Goal: Find specific page/section: Find specific page/section

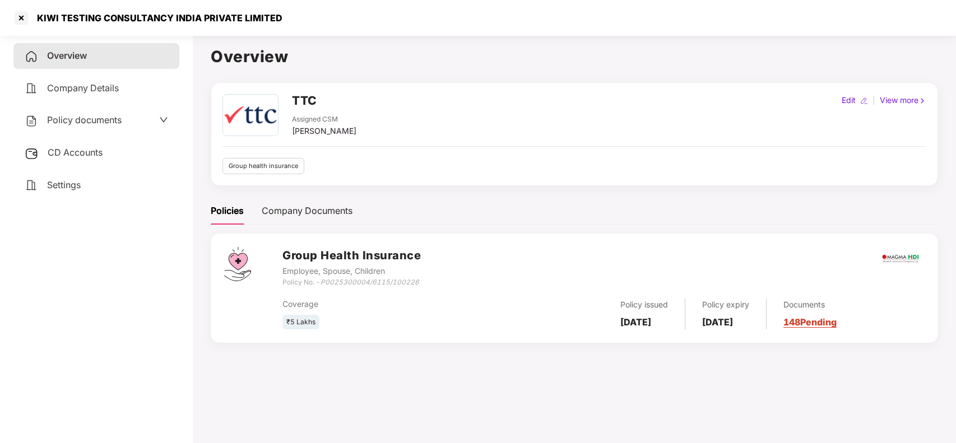
scroll to position [3, 0]
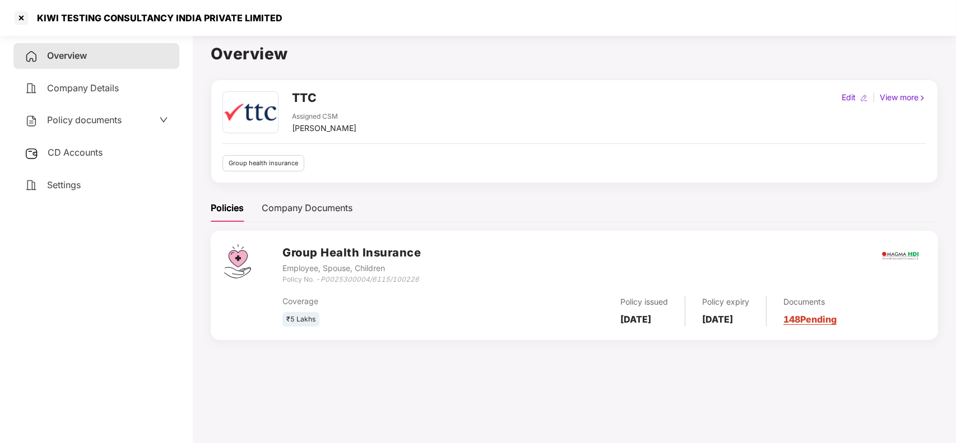
click at [18, 22] on div at bounding box center [21, 18] width 18 height 18
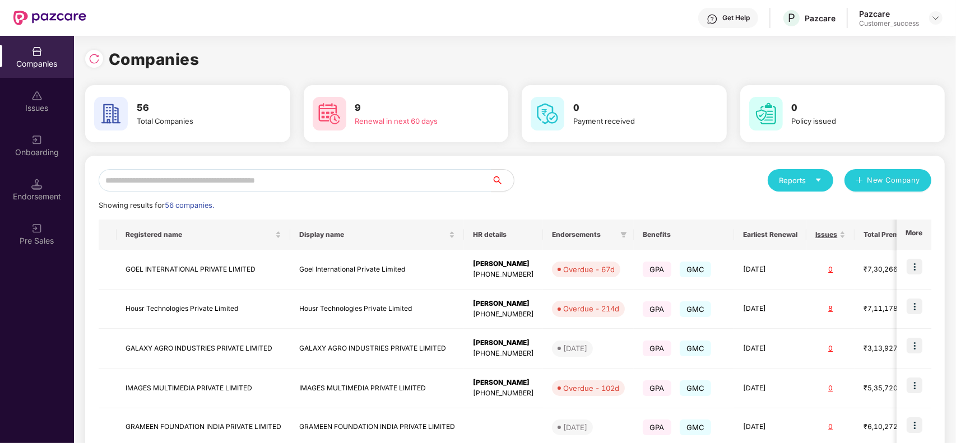
scroll to position [0, 0]
click at [201, 185] on input "text" at bounding box center [295, 180] width 393 height 22
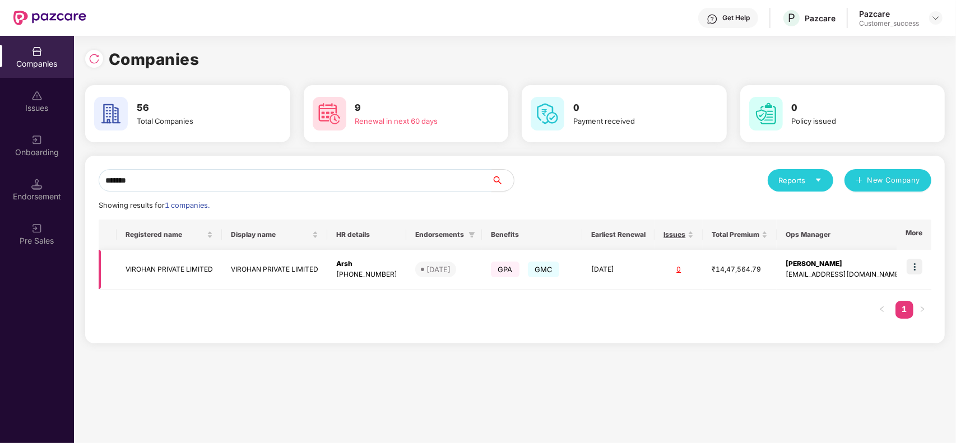
type input "*******"
click at [230, 272] on td "VIROHAN PRIVATE LIMITED" at bounding box center [274, 270] width 105 height 40
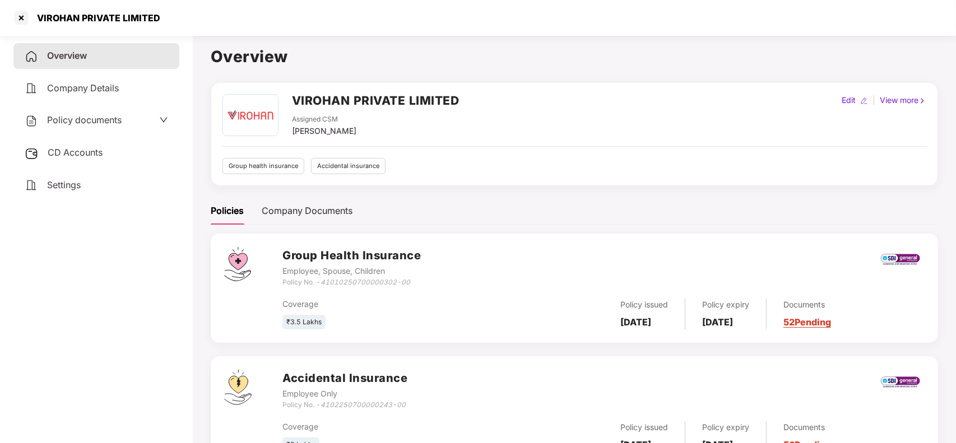
click at [831, 325] on link "52 Pending" at bounding box center [807, 322] width 48 height 11
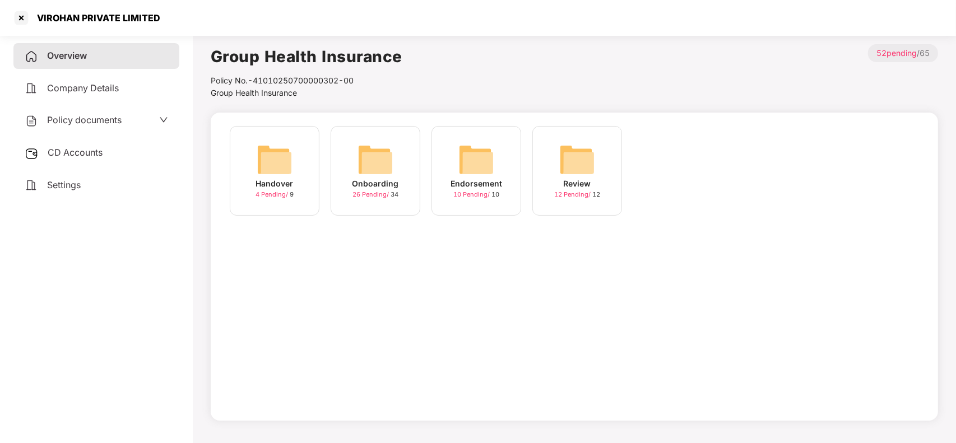
click at [340, 178] on div "Onboarding 26 Pending / 34" at bounding box center [376, 171] width 90 height 90
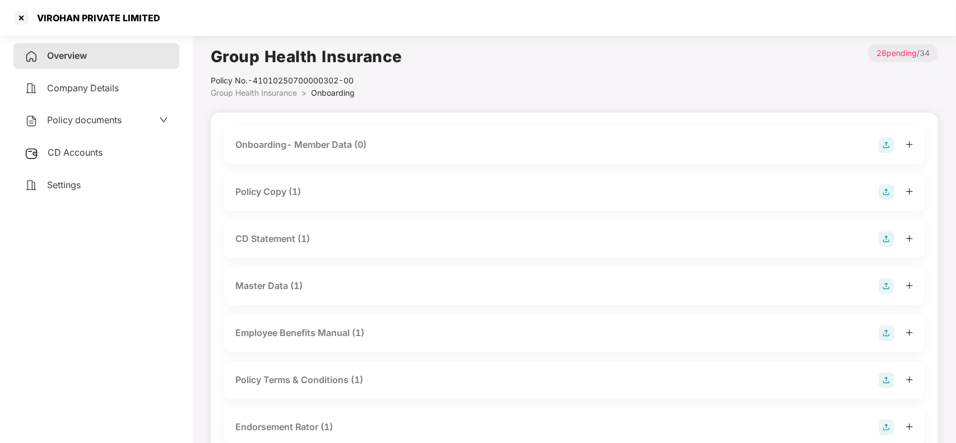
click at [303, 286] on div "Master Data (1)" at bounding box center [268, 286] width 67 height 14
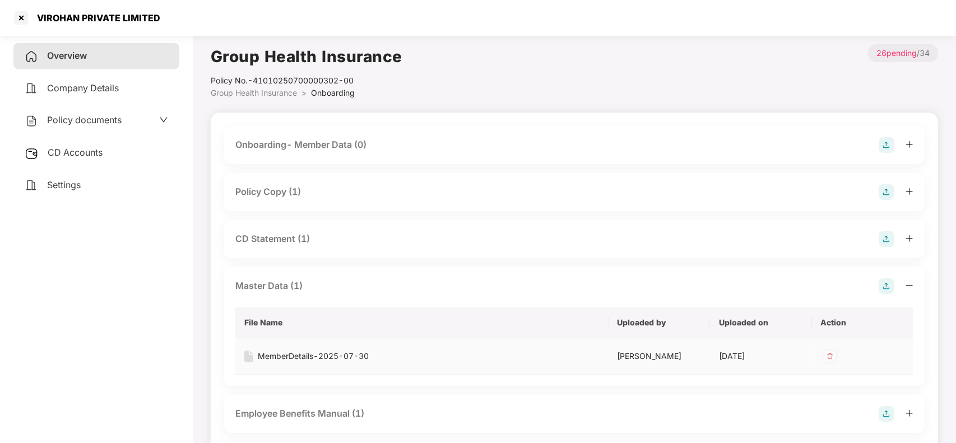
click at [297, 351] on div "MemberDetails-2025-07-30" at bounding box center [313, 356] width 111 height 12
click at [327, 192] on div "Policy Copy (1)" at bounding box center [574, 192] width 678 height 16
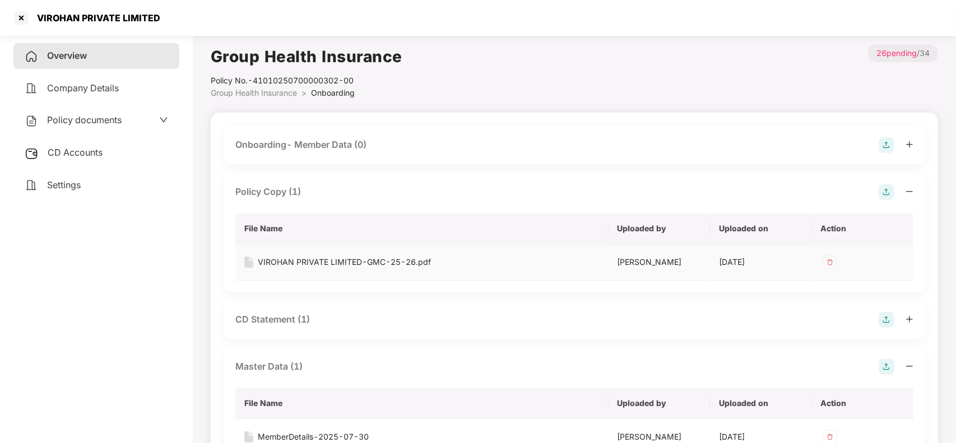
click at [290, 261] on div "VIROHAN PRIVATE LIMITED-GMC-25-26.pdf" at bounding box center [344, 262] width 173 height 12
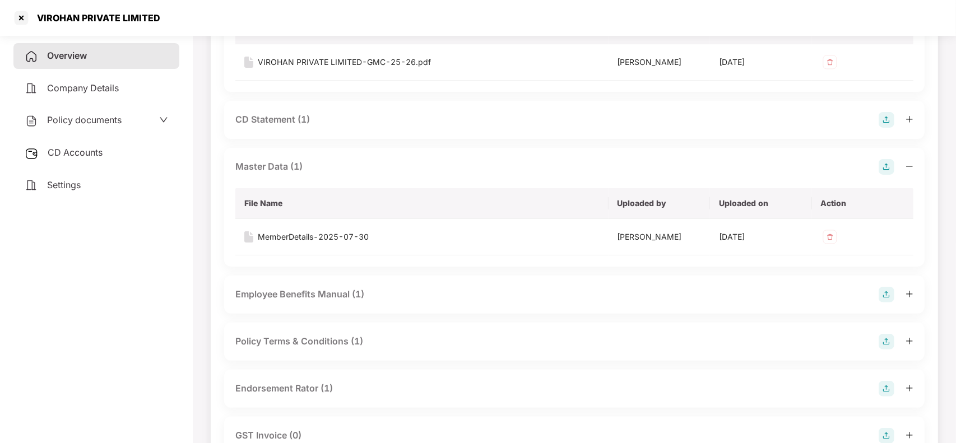
scroll to position [208, 0]
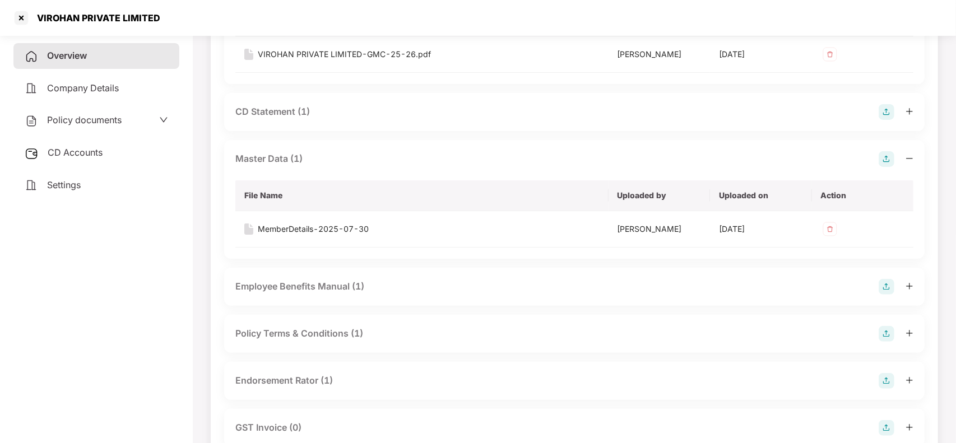
click at [304, 382] on div "Endorsement Rator (1)" at bounding box center [284, 381] width 98 height 14
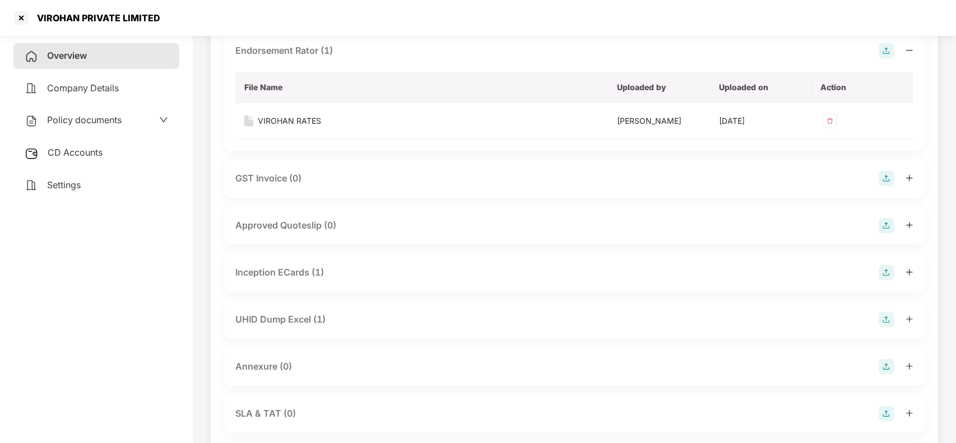
scroll to position [586, 0]
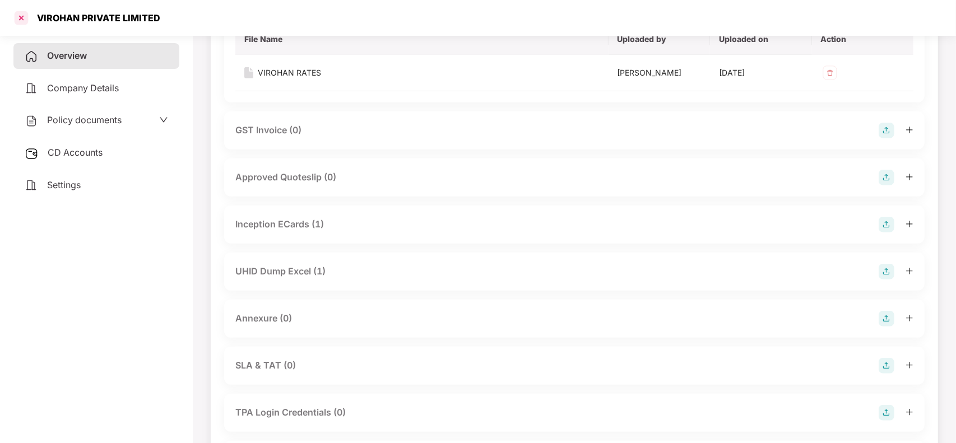
click at [20, 17] on div at bounding box center [21, 18] width 18 height 18
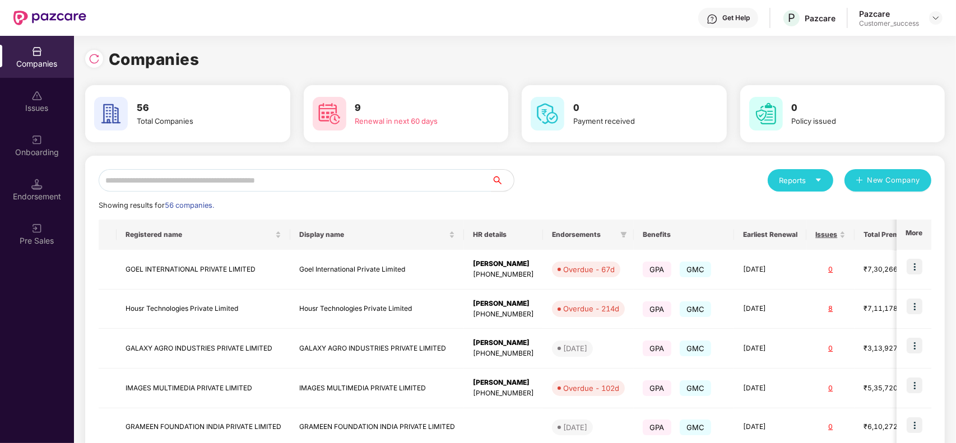
scroll to position [0, 0]
click at [242, 178] on input "text" at bounding box center [295, 180] width 393 height 22
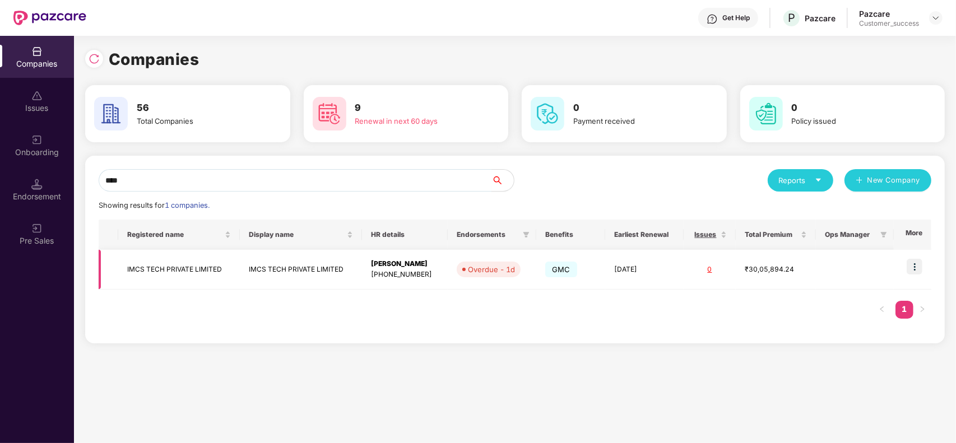
type input "****"
click at [912, 270] on img at bounding box center [915, 267] width 16 height 16
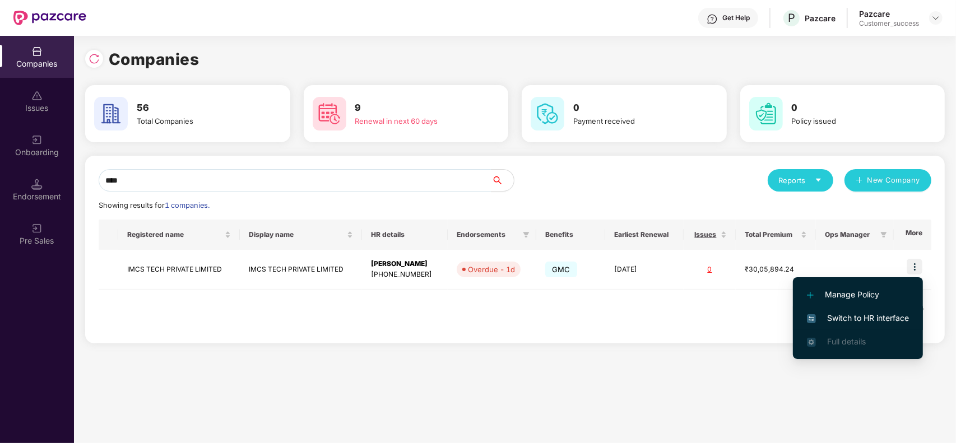
click at [878, 308] on li "Switch to HR interface" at bounding box center [858, 319] width 130 height 24
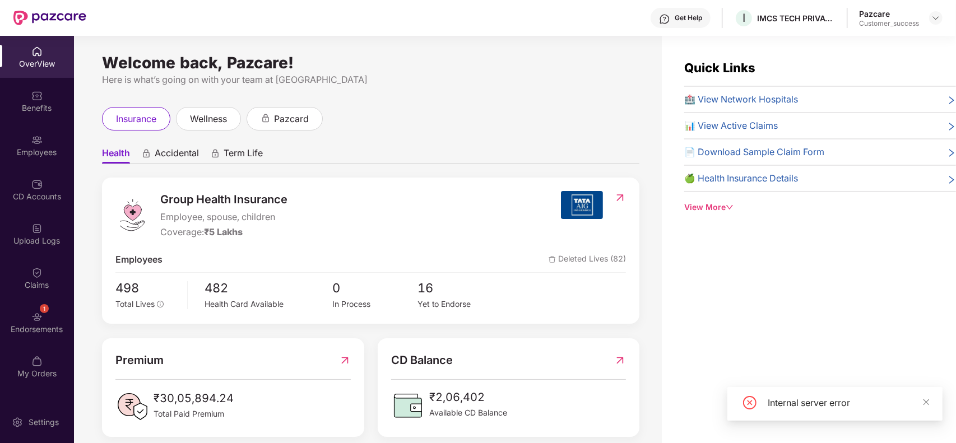
click at [40, 129] on div "Employees" at bounding box center [37, 145] width 74 height 42
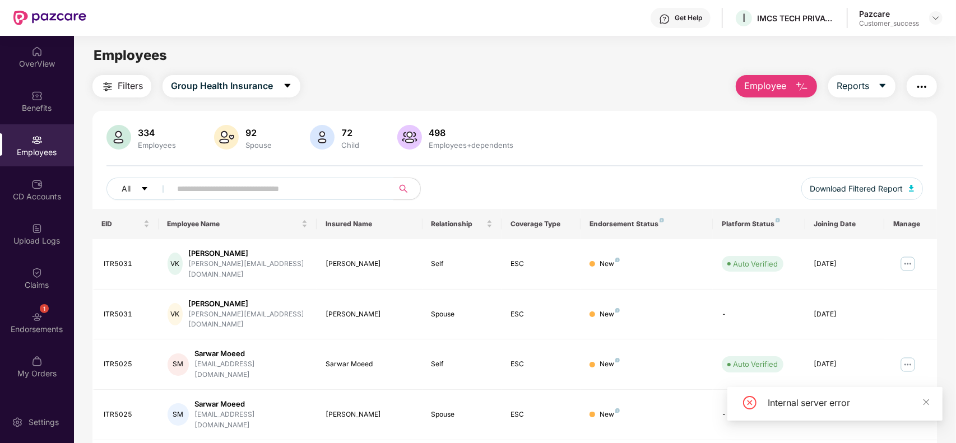
click at [261, 183] on input "text" at bounding box center [277, 188] width 201 height 17
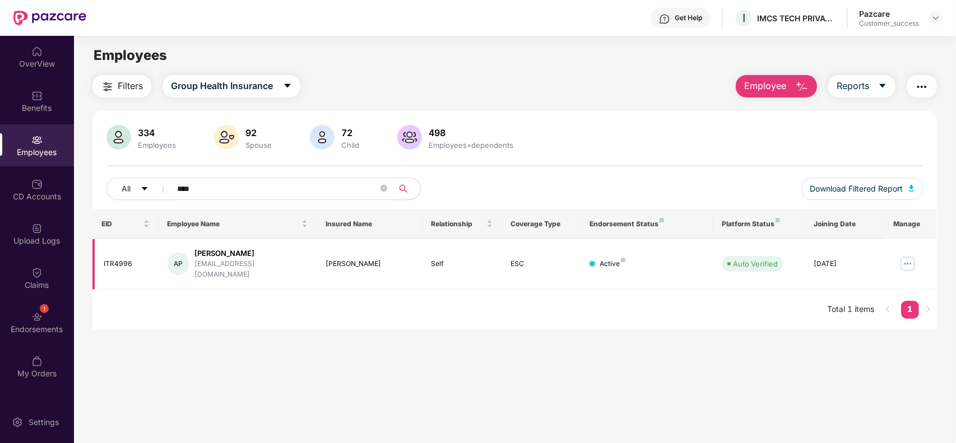
type input "****"
click at [907, 255] on img at bounding box center [908, 264] width 18 height 18
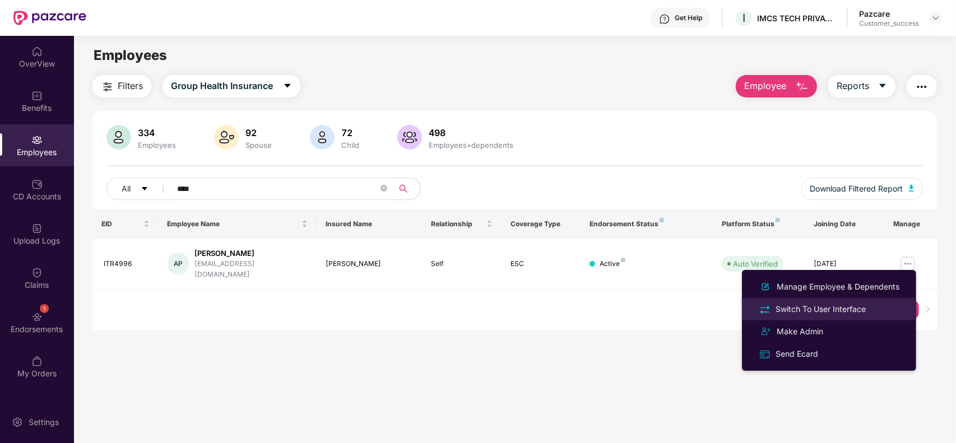
click at [838, 307] on div "Switch To User Interface" at bounding box center [820, 309] width 95 height 12
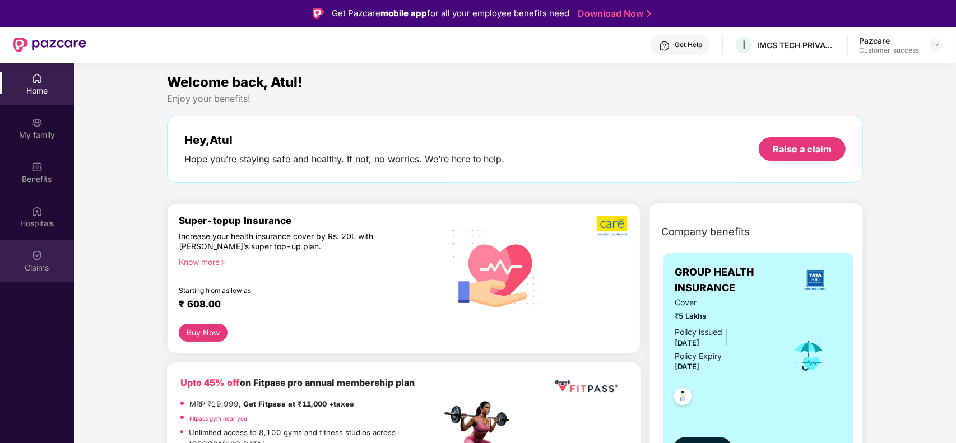
click at [23, 256] on div "Claims" at bounding box center [37, 261] width 74 height 42
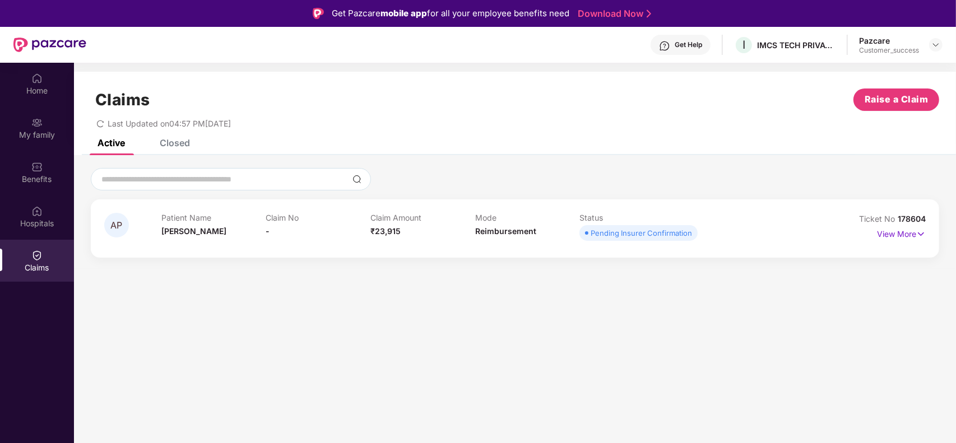
click at [917, 221] on span "178604" at bounding box center [912, 219] width 28 height 10
click at [917, 220] on span "178604" at bounding box center [912, 219] width 28 height 10
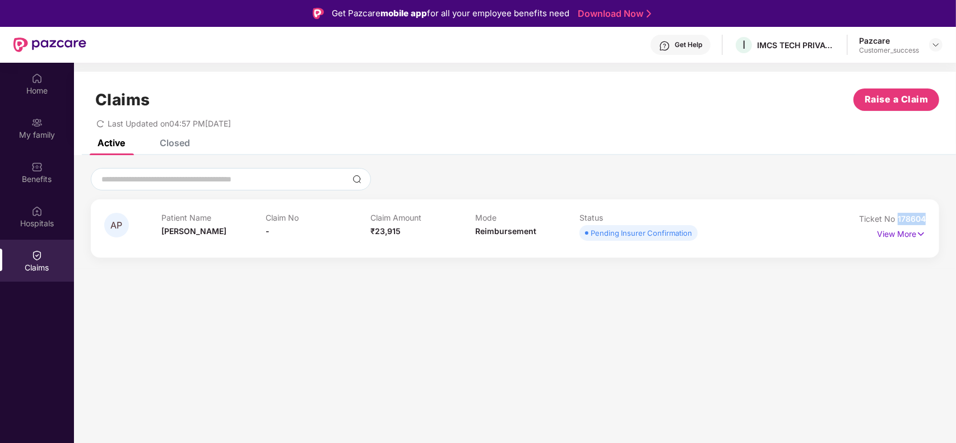
drag, startPoint x: 897, startPoint y: 220, endPoint x: 930, endPoint y: 216, distance: 33.9
click at [930, 216] on div "AP Patient Name Atul Paswan Claim No - Claim Amount ₹23,915 Mode Reimbursement …" at bounding box center [515, 229] width 848 height 58
copy span "178604"
click at [935, 44] on img at bounding box center [935, 44] width 9 height 9
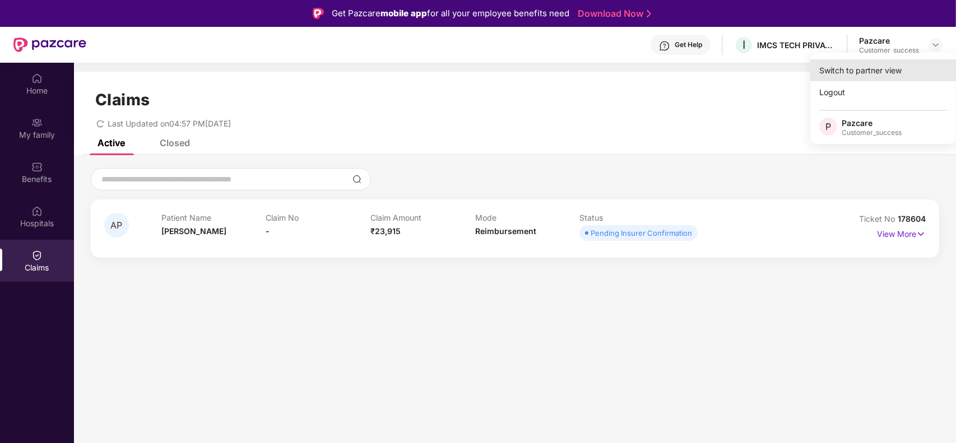
click at [897, 61] on div "Switch to partner view" at bounding box center [883, 70] width 146 height 22
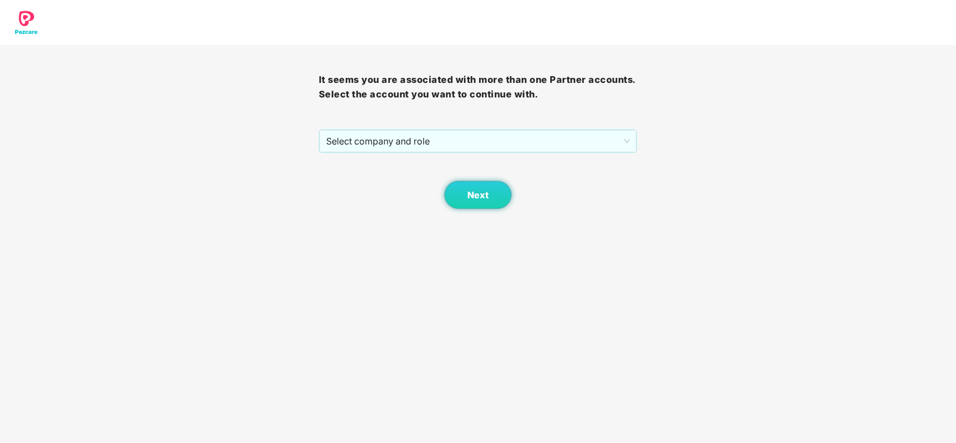
click at [461, 127] on div "It seems you are associated with more than one Partner accounts. Select the acc…" at bounding box center [478, 127] width 319 height 164
click at [442, 138] on span "Select company and role" at bounding box center [478, 141] width 304 height 21
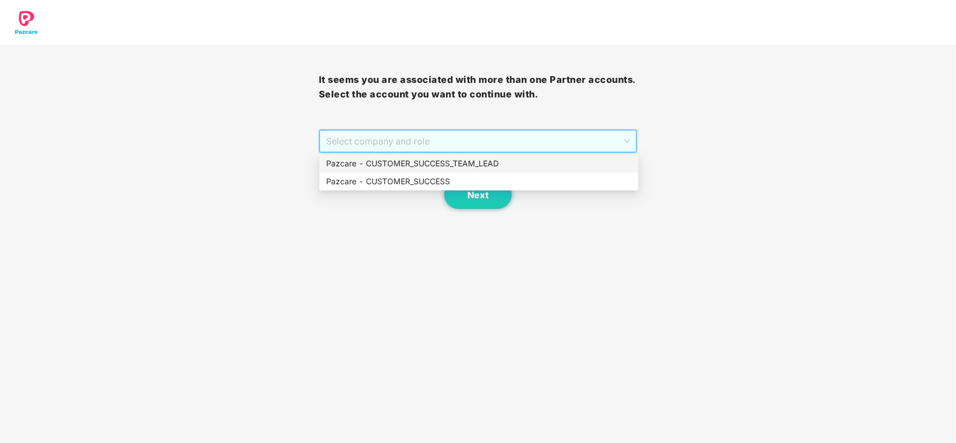
click at [412, 178] on div "Pazcare - CUSTOMER_SUCCESS" at bounding box center [478, 181] width 305 height 12
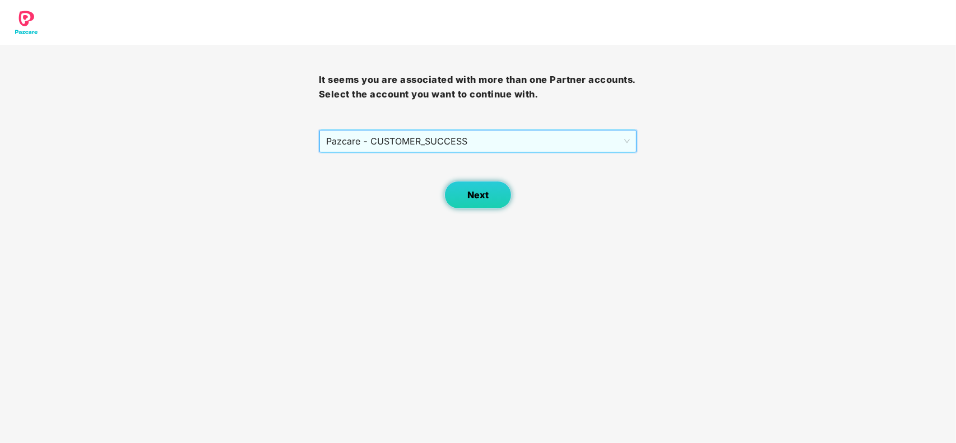
click at [468, 197] on span "Next" at bounding box center [477, 195] width 21 height 11
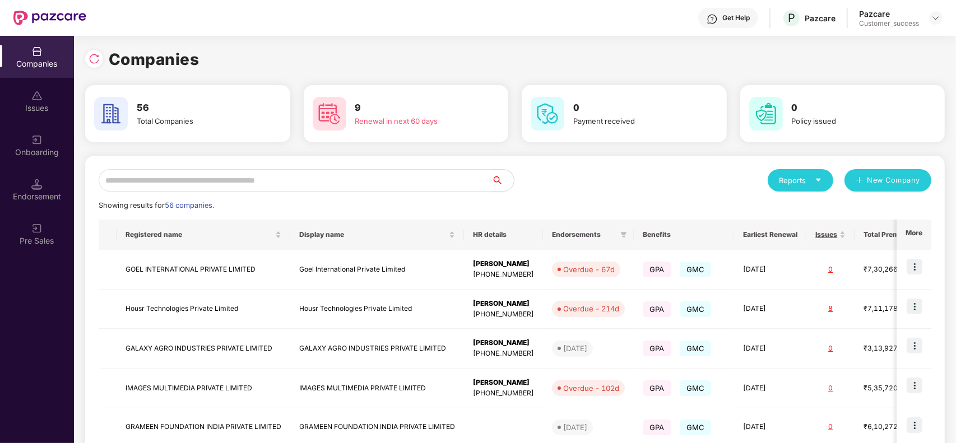
click at [240, 175] on input "text" at bounding box center [295, 180] width 393 height 22
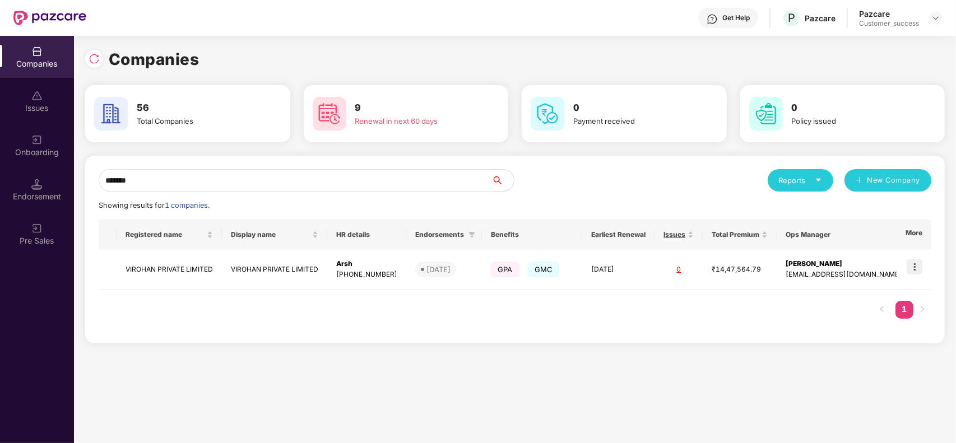
type input "*******"
click at [257, 292] on div "Registered name Display name HR details Endorsements Benefits Earliest Renewal …" at bounding box center [515, 275] width 833 height 110
click at [277, 272] on td "VIROHAN PRIVATE LIMITED" at bounding box center [274, 270] width 105 height 40
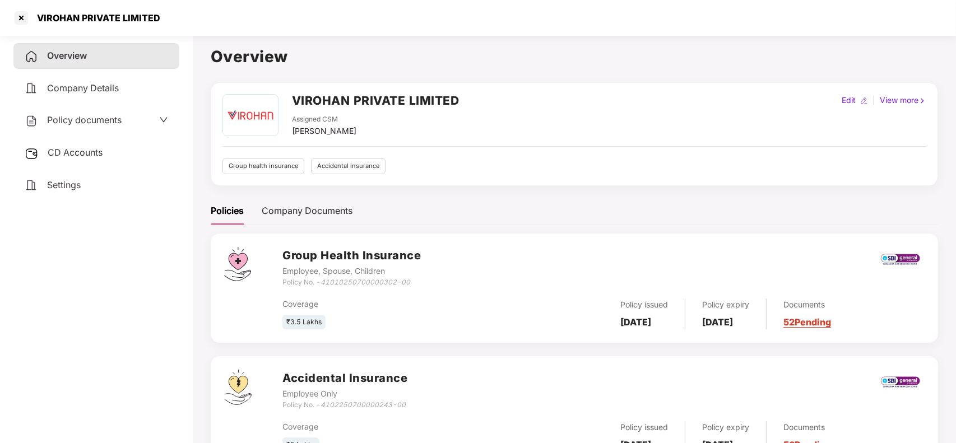
scroll to position [49, 0]
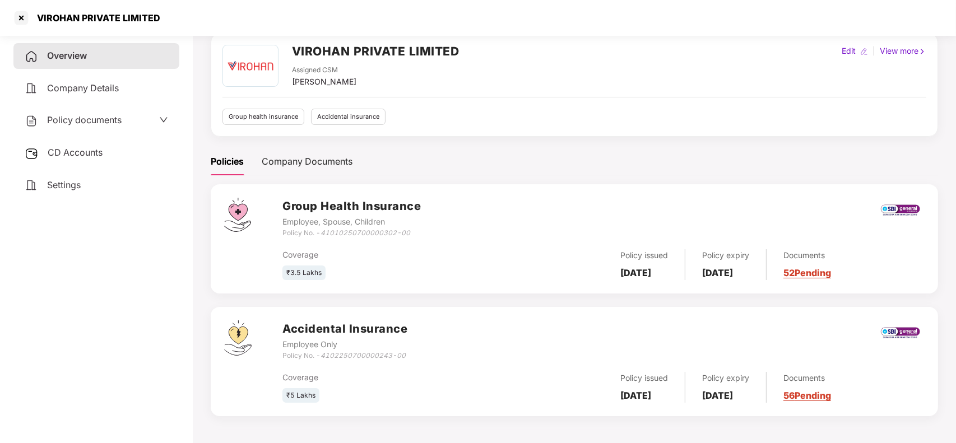
click at [831, 273] on link "52 Pending" at bounding box center [807, 272] width 48 height 11
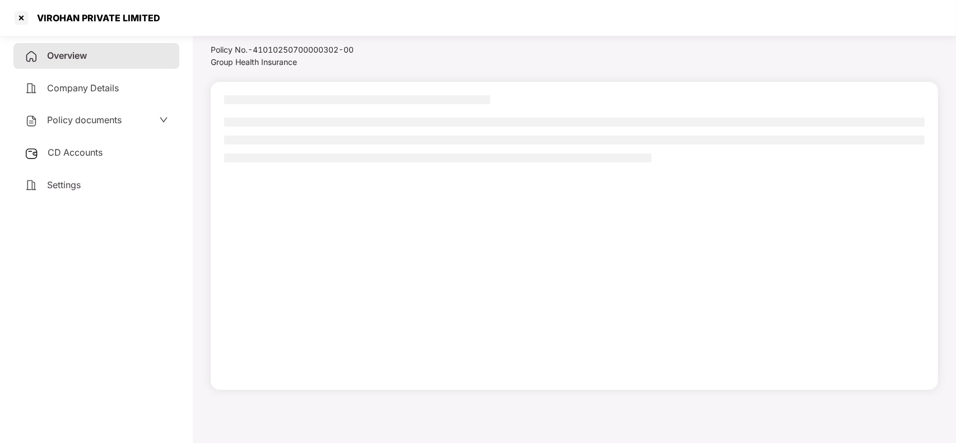
scroll to position [31, 0]
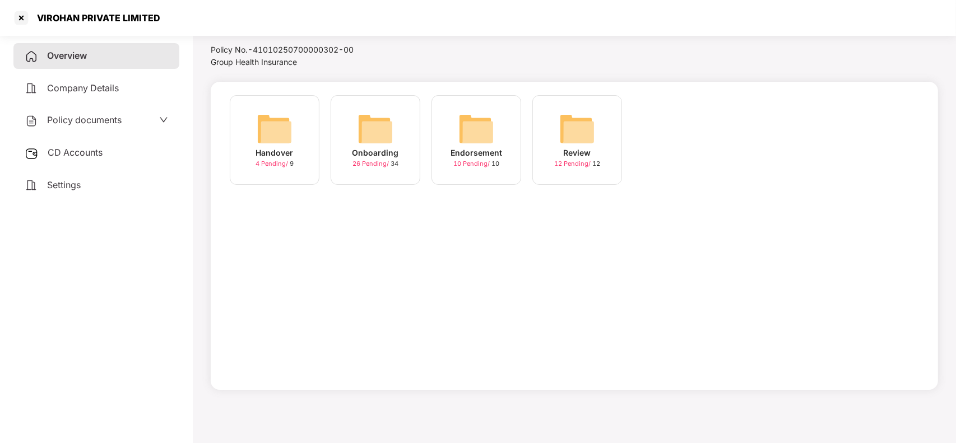
click at [361, 172] on div "Onboarding 26 Pending / 34" at bounding box center [376, 140] width 90 height 90
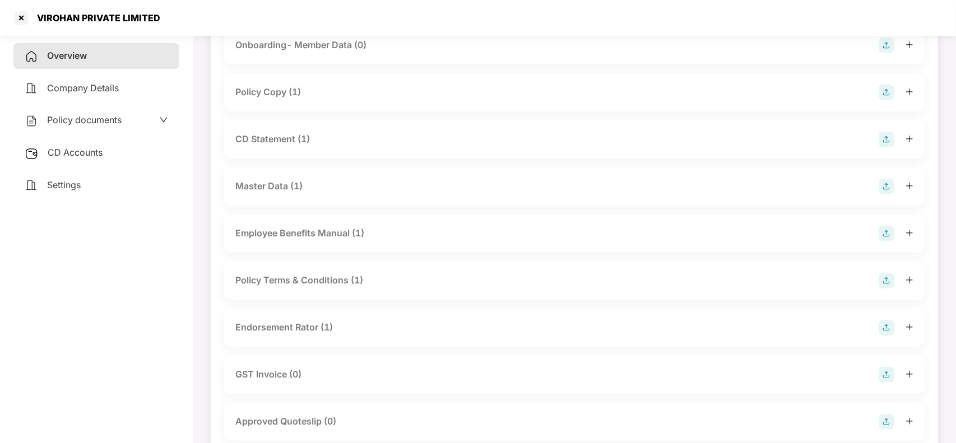
scroll to position [92, 0]
